Goal: Complete application form

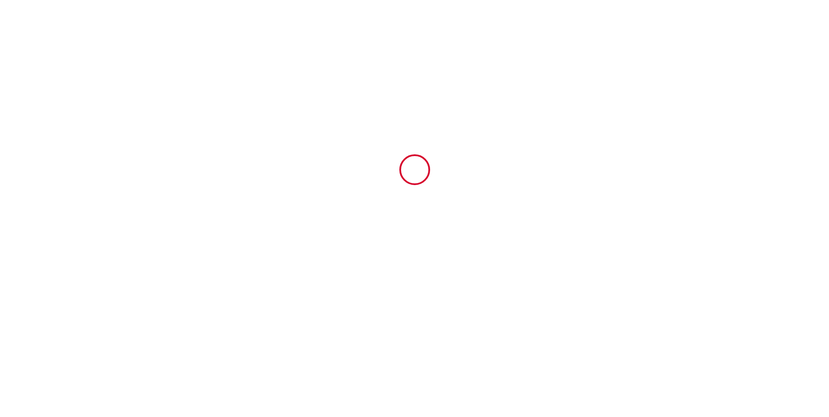
type input "6666885"
type input "Domaine [GEOGRAPHIC_DATA]"
type input "[STREET_ADDRESS]"
type input "81600"
type input "GAILLAC"
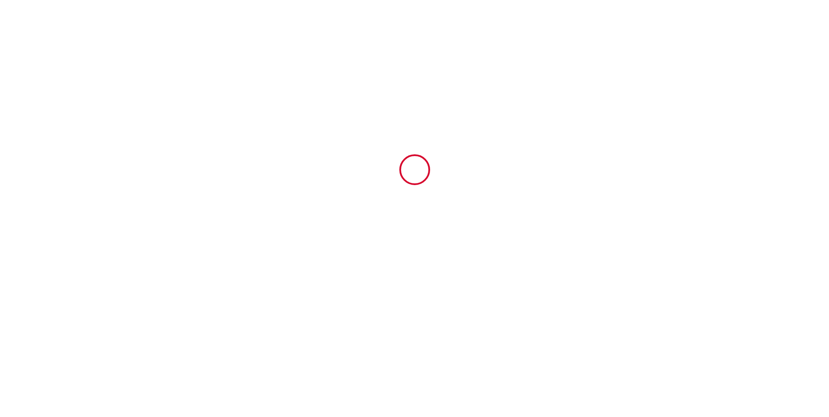
type input "[GEOGRAPHIC_DATA]"
type input "[DATE]"
type input "13"
type input "2"
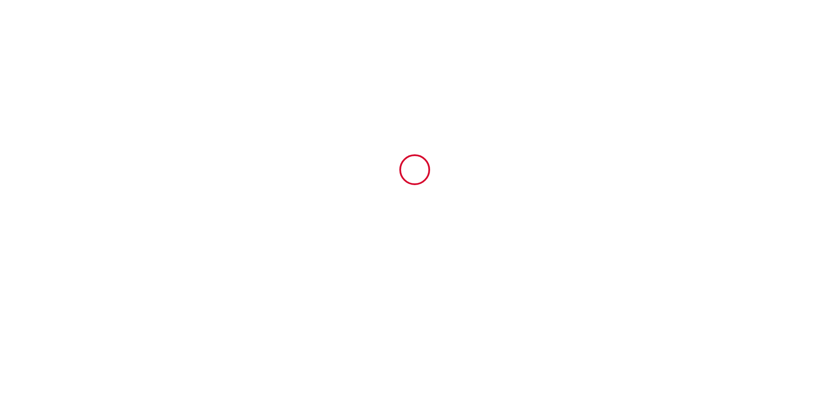
type input "1500"
type input "2291"
type input "[PERSON_NAME]"
type input "MOLENAT"
type input "[STREET_ADDRESS]"
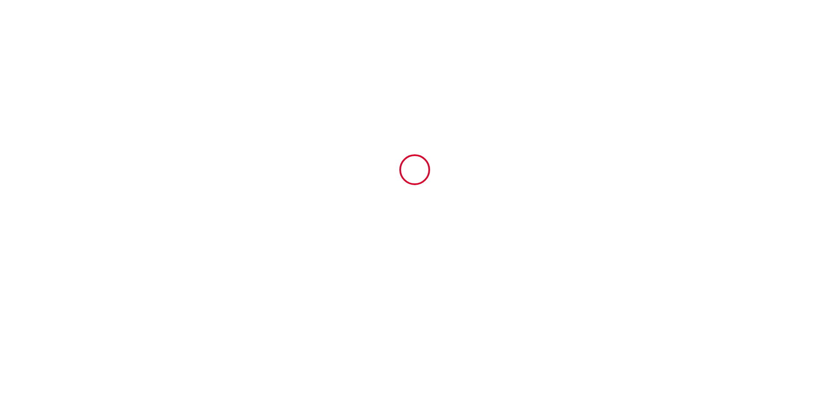
type input "81600"
type input "GAILLAC"
type input "[GEOGRAPHIC_DATA]"
type input "[EMAIL_ADDRESS][DOMAIN_NAME]"
type input "[PERSON_NAME]"
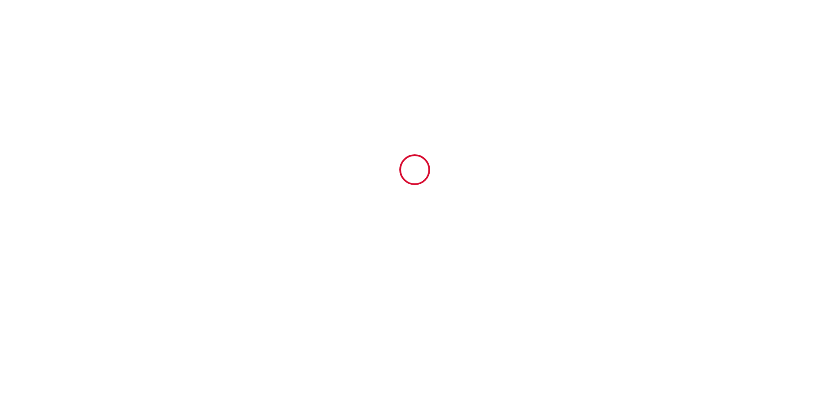
type input "DEVINAUD"
type input "[EMAIL_ADDRESS][DOMAIN_NAME]"
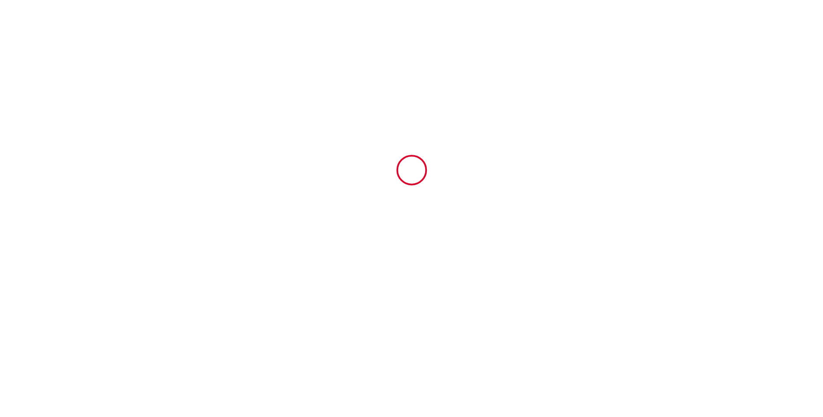
scroll to position [2421, 0]
type input "[PHONE_NUMBER]"
